Goal: Task Accomplishment & Management: Manage account settings

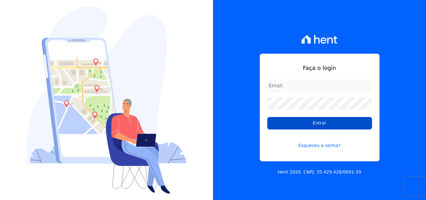
type input "atendimentooasis@celinaguimaraes.com.br"
click at [319, 126] on input "Entrar" at bounding box center [319, 123] width 105 height 12
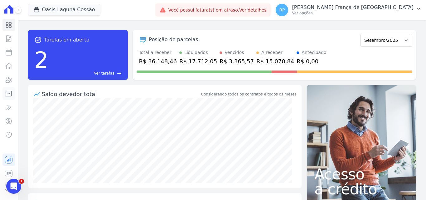
click at [8, 94] on icon at bounding box center [8, 93] width 7 height 7
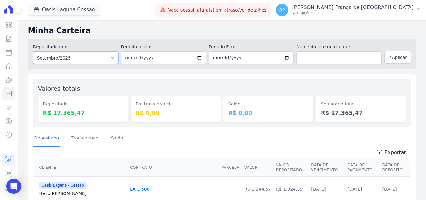
click at [101, 61] on select "Todos os meses Janeiro/2020 Fevereiro/2020 Março/2020 Abril/2020 Maio/2020 Junh…" at bounding box center [75, 57] width 85 height 12
select select "all"
click at [33, 51] on select "Todos os meses Janeiro/2020 Fevereiro/2020 Março/2020 Abril/2020 Maio/2020 Junh…" at bounding box center [75, 57] width 85 height 12
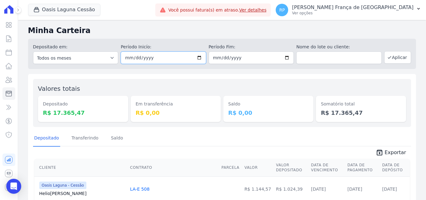
click at [198, 59] on input "date" at bounding box center [163, 57] width 85 height 12
type input "[DATE]"
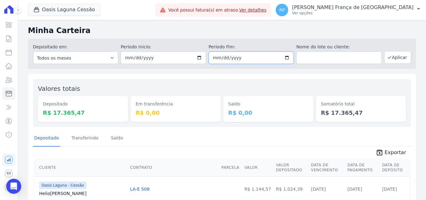
click at [286, 57] on input "date" at bounding box center [251, 57] width 85 height 12
type input "[DATE]"
click at [388, 55] on icon "button" at bounding box center [389, 57] width 5 height 5
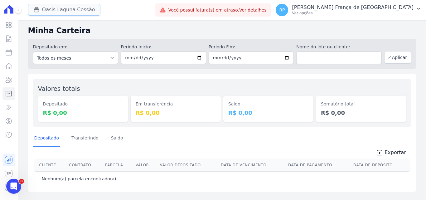
click at [58, 13] on button "Oasis Laguna Cessão" at bounding box center [64, 10] width 72 height 12
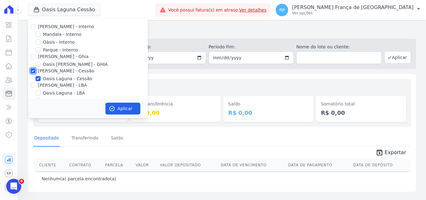
click at [35, 71] on input "[PERSON_NAME] - Cessão" at bounding box center [33, 70] width 5 height 5
checkbox input "false"
click at [40, 41] on input "Oásis - Interno" at bounding box center [38, 42] width 5 height 5
checkbox input "true"
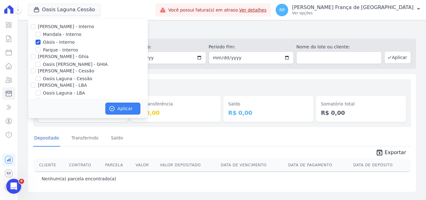
click at [115, 108] on icon "button" at bounding box center [112, 108] width 6 height 6
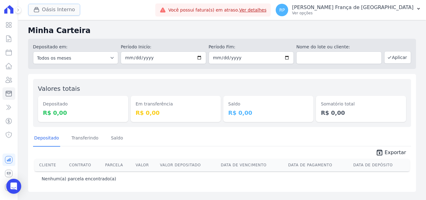
click at [47, 10] on button "Oásis Interno" at bounding box center [54, 10] width 52 height 12
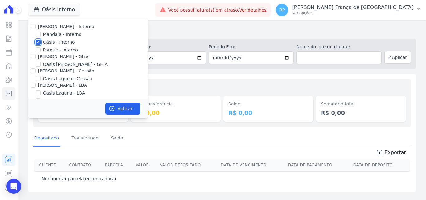
click at [39, 41] on input "Oásis - Interno" at bounding box center [38, 42] width 5 height 5
checkbox input "false"
click at [33, 56] on input "[PERSON_NAME] - Ghia" at bounding box center [33, 56] width 5 height 5
checkbox input "true"
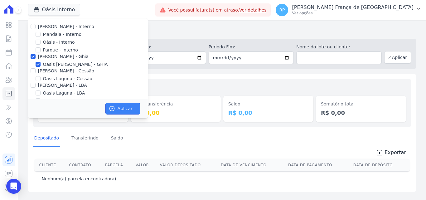
click at [130, 107] on button "Aplicar" at bounding box center [122, 109] width 35 height 12
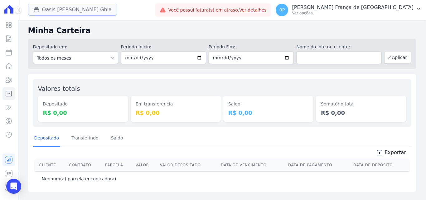
click at [95, 9] on button "Oasis [PERSON_NAME] Ghia" at bounding box center [72, 10] width 89 height 12
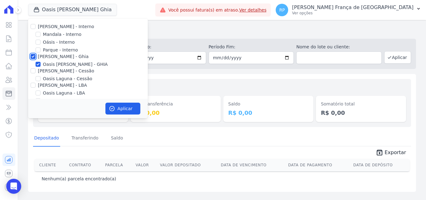
click at [33, 54] on input "[PERSON_NAME] - Ghia" at bounding box center [33, 56] width 5 height 5
checkbox input "false"
click at [34, 71] on input "[PERSON_NAME] - Cessão" at bounding box center [33, 70] width 5 height 5
checkbox input "true"
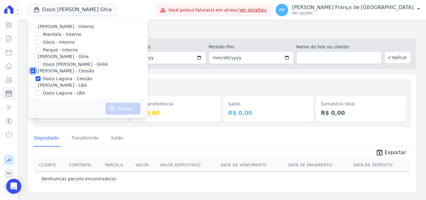
checkbox input "true"
click at [119, 108] on button "Aplicar" at bounding box center [122, 109] width 35 height 12
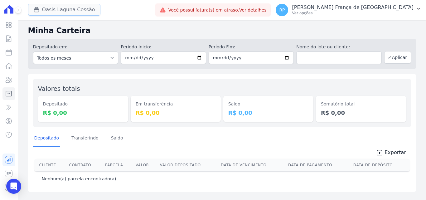
click at [59, 9] on button "Oasis Laguna Cessão" at bounding box center [64, 10] width 72 height 12
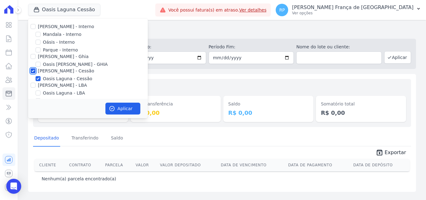
click at [33, 69] on input "[PERSON_NAME] - Cessão" at bounding box center [33, 70] width 5 height 5
checkbox input "false"
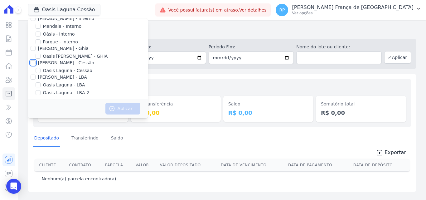
scroll to position [10, 0]
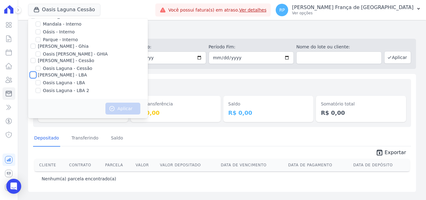
click at [34, 76] on input "[PERSON_NAME] - LBA" at bounding box center [33, 74] width 5 height 5
checkbox input "true"
click at [119, 107] on button "Aplicar" at bounding box center [122, 109] width 35 height 12
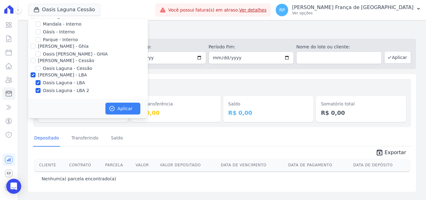
scroll to position [9, 0]
